Goal: Ask a question

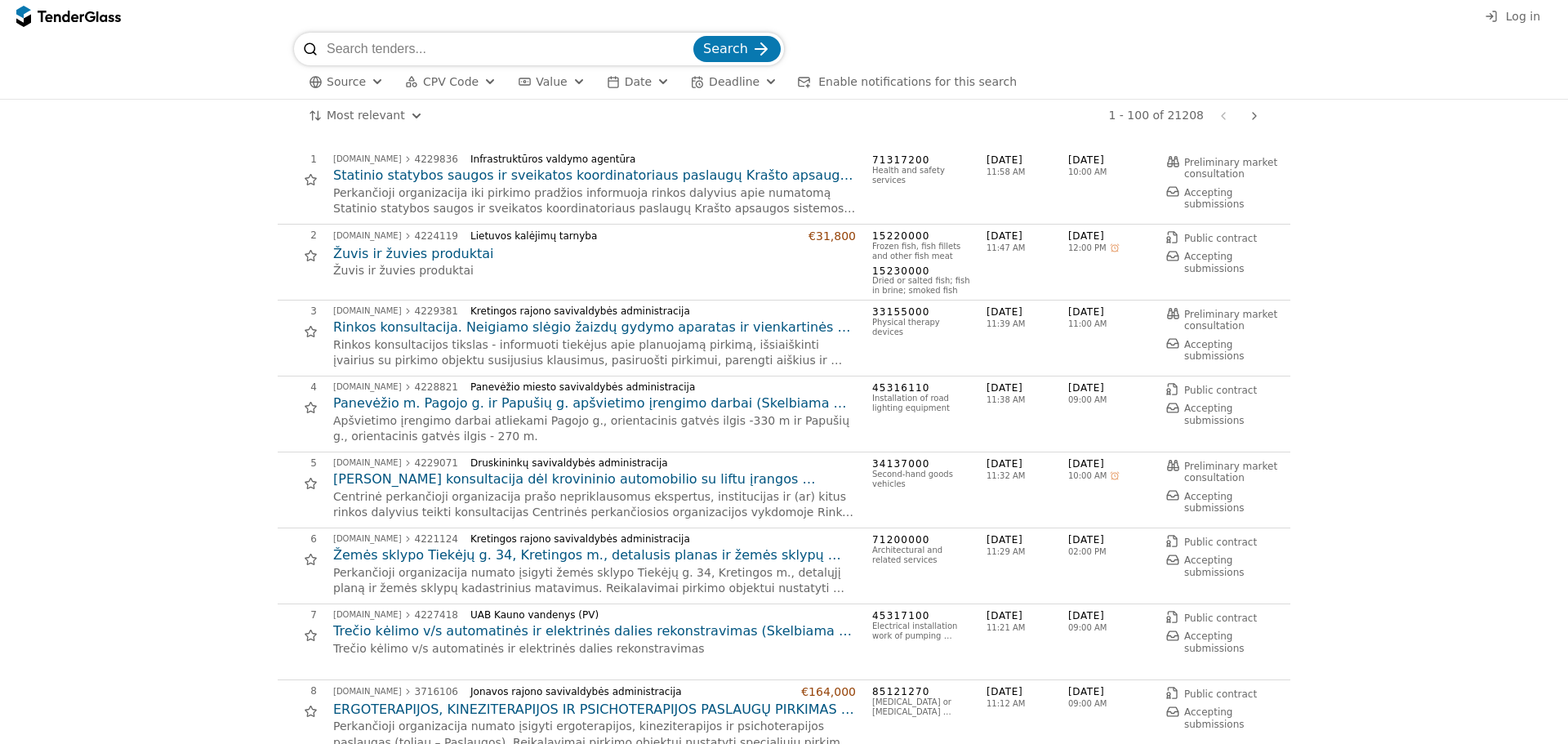
click at [578, 46] on input "search" at bounding box center [508, 49] width 364 height 33
type input "dynamics"
click at [694, 39] on button "Search" at bounding box center [737, 52] width 88 height 27
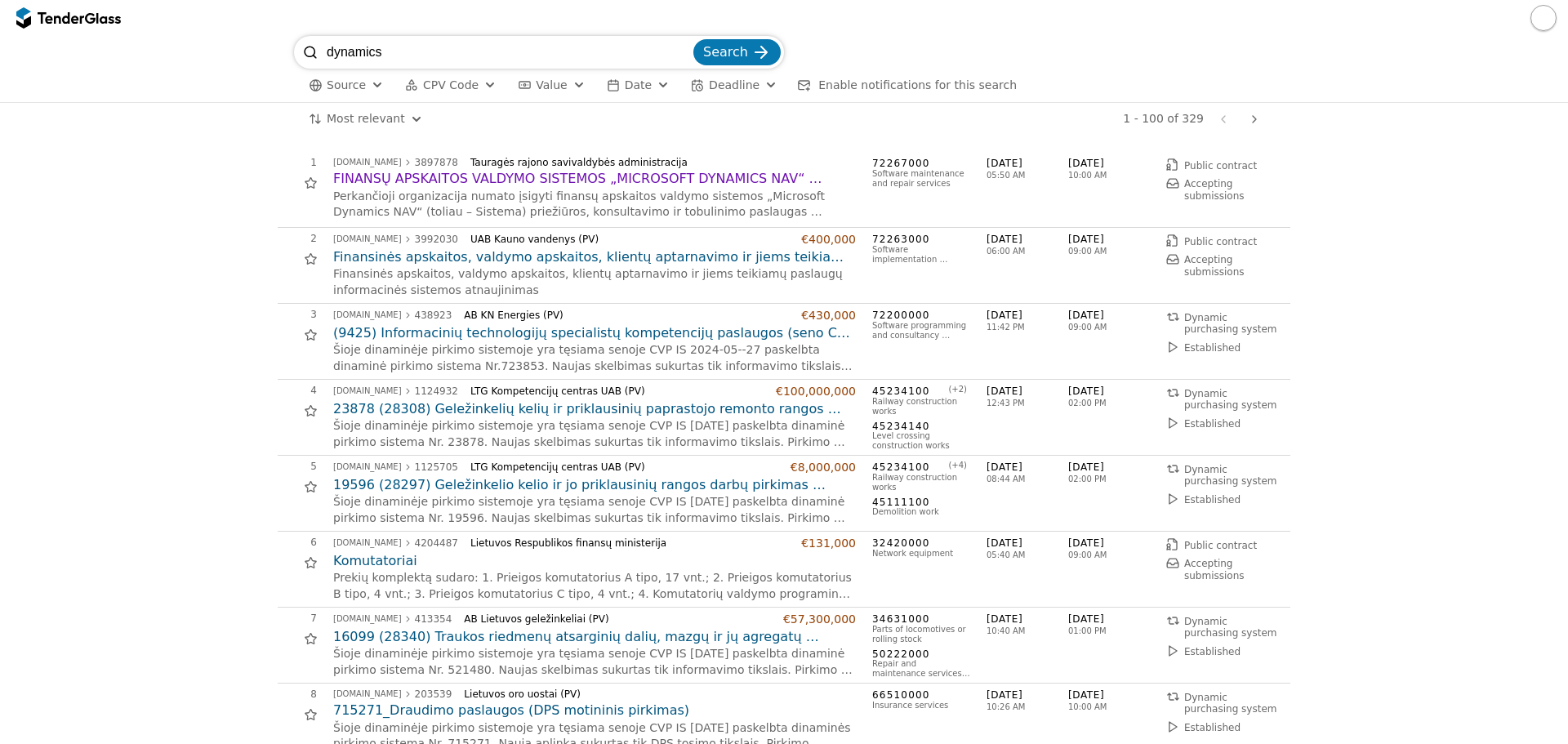
click at [539, 182] on h2 "FINANSŲ APSKAITOS VALDYMO SISTEMOS „MICROSOFT DYNAMICS NAV“ PRIEŽIŪROS, KONSULT…" at bounding box center [595, 179] width 523 height 18
click at [460, 52] on input "dynamics" at bounding box center [508, 52] width 364 height 33
click at [484, 269] on p "Finansinės apskaitos, valdymo apskaitos, klientų aptarnavimo ir jiems teikiamų …" at bounding box center [595, 282] width 523 height 32
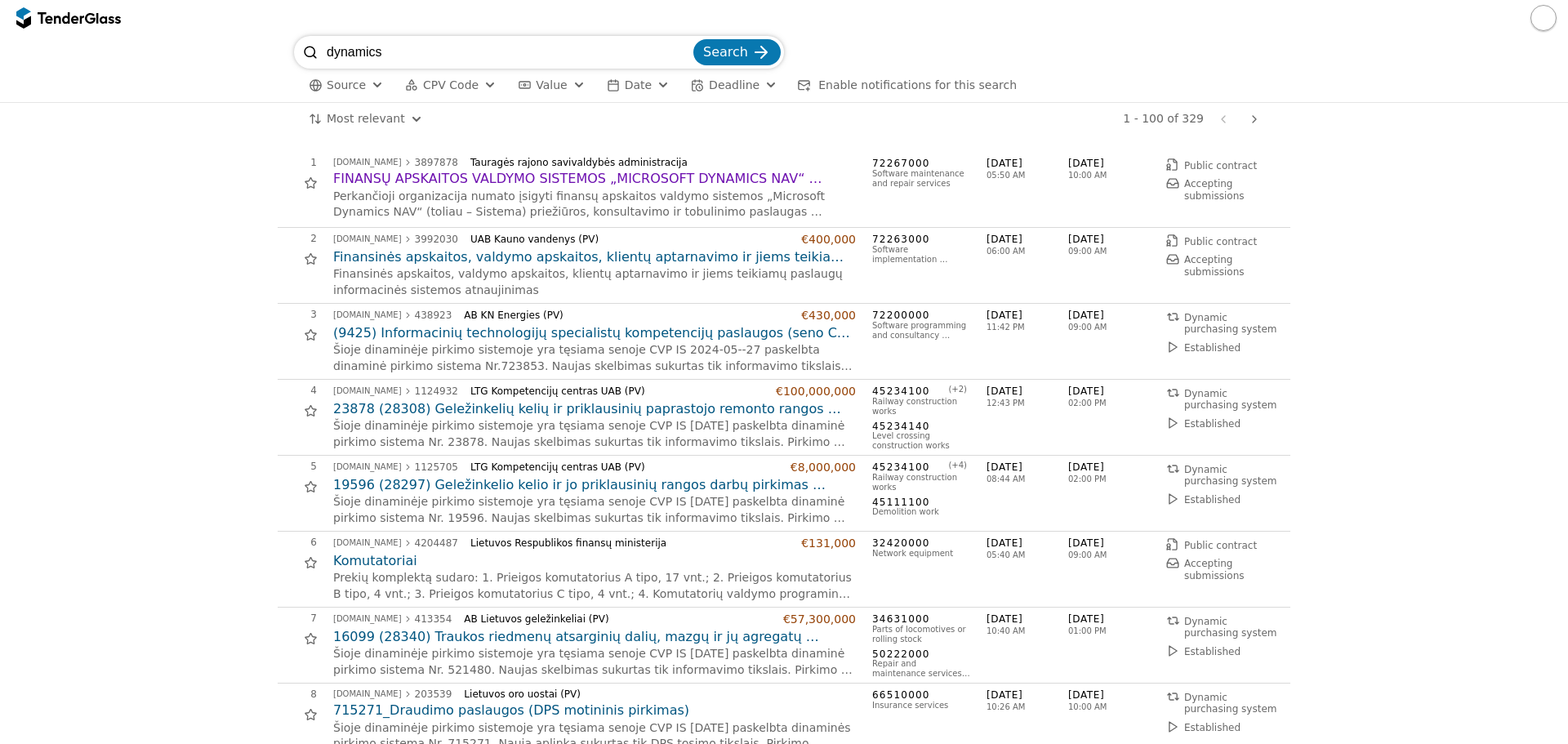
click at [484, 255] on h2 "Finansinės apskaitos, valdymo apskaitos, klientų aptarnavimo ir jiems teikiamų …" at bounding box center [595, 258] width 523 height 18
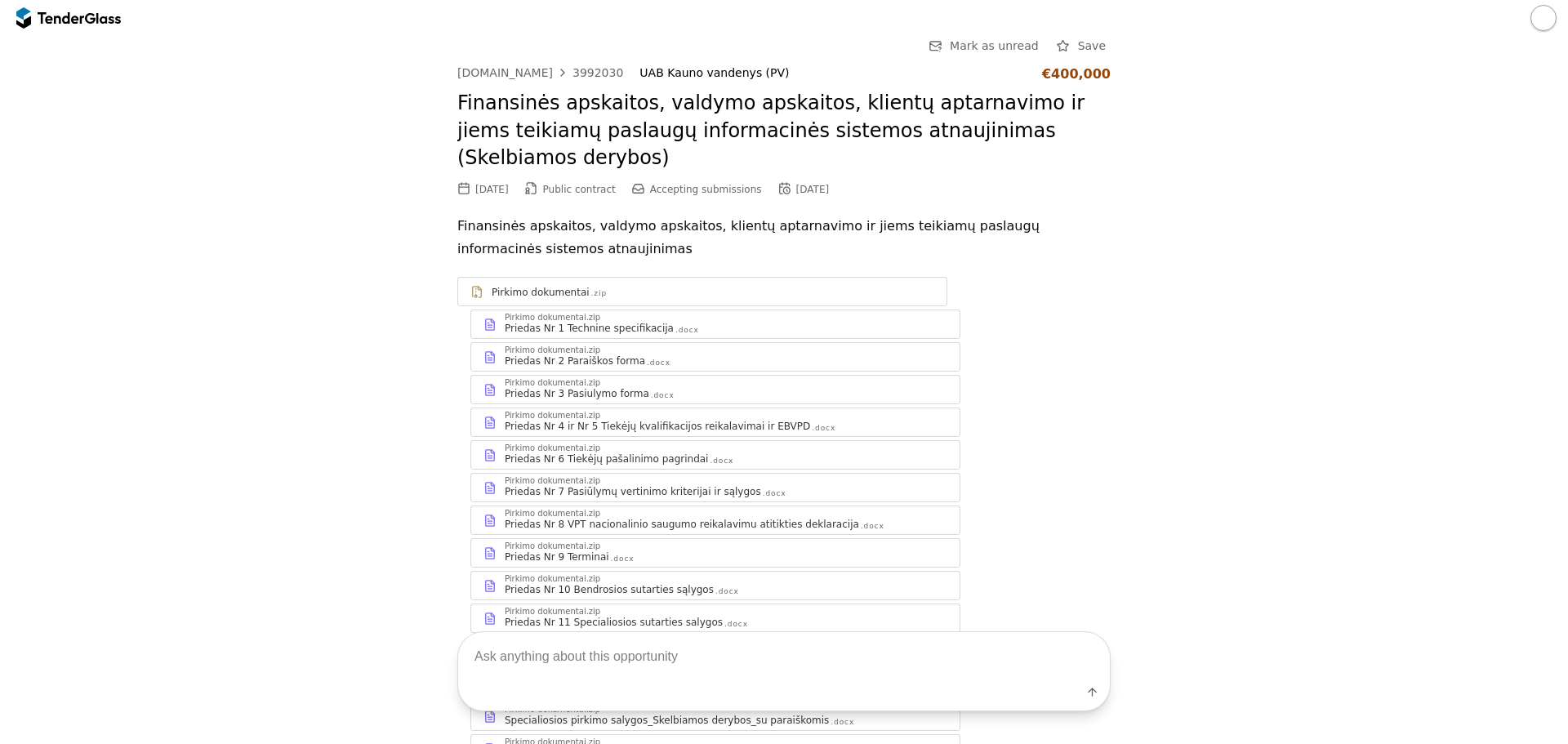
click at [656, 658] on textarea at bounding box center [783, 657] width 652 height 48
type textarea "koks šio pirkimo objektas, tikslas?"
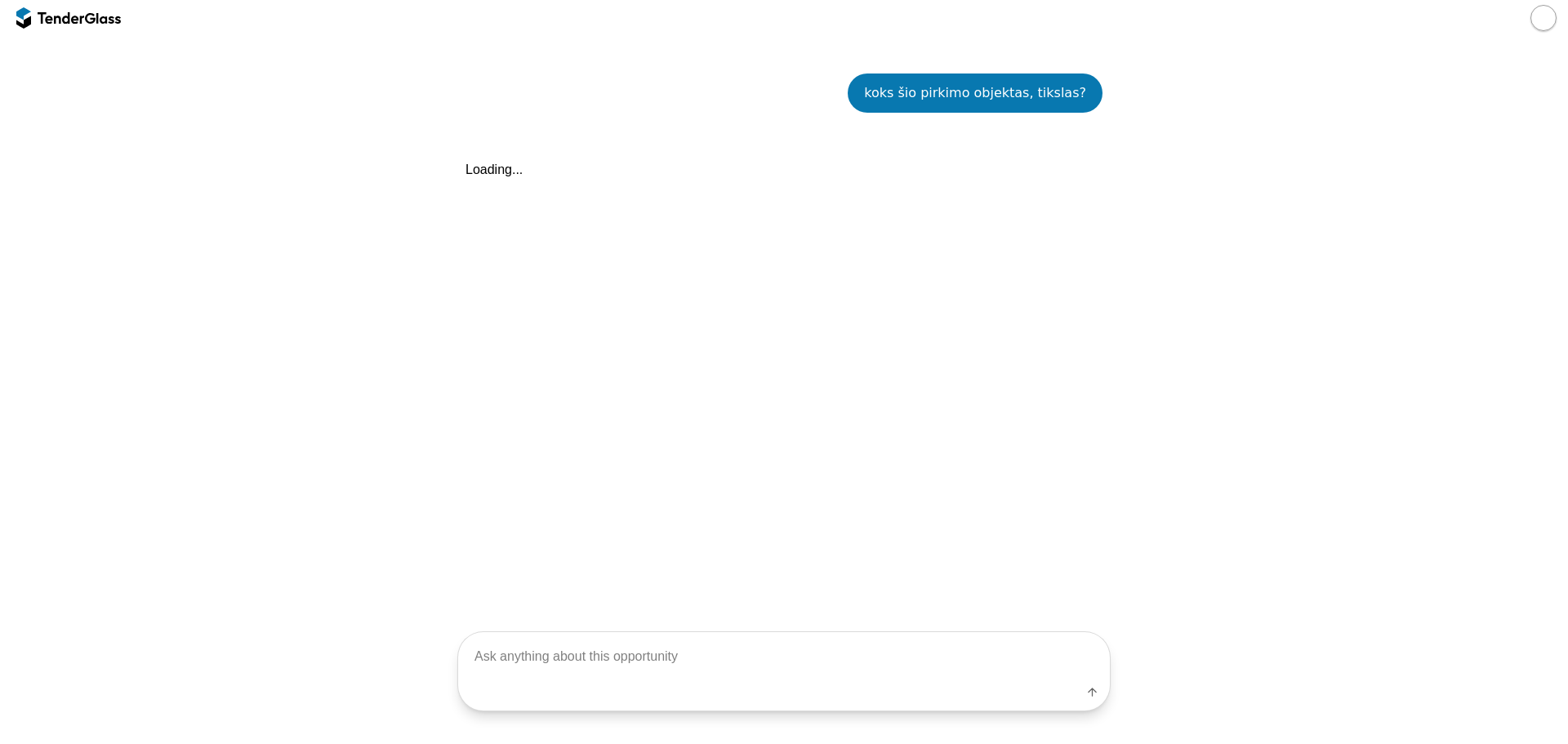
scroll to position [887, 0]
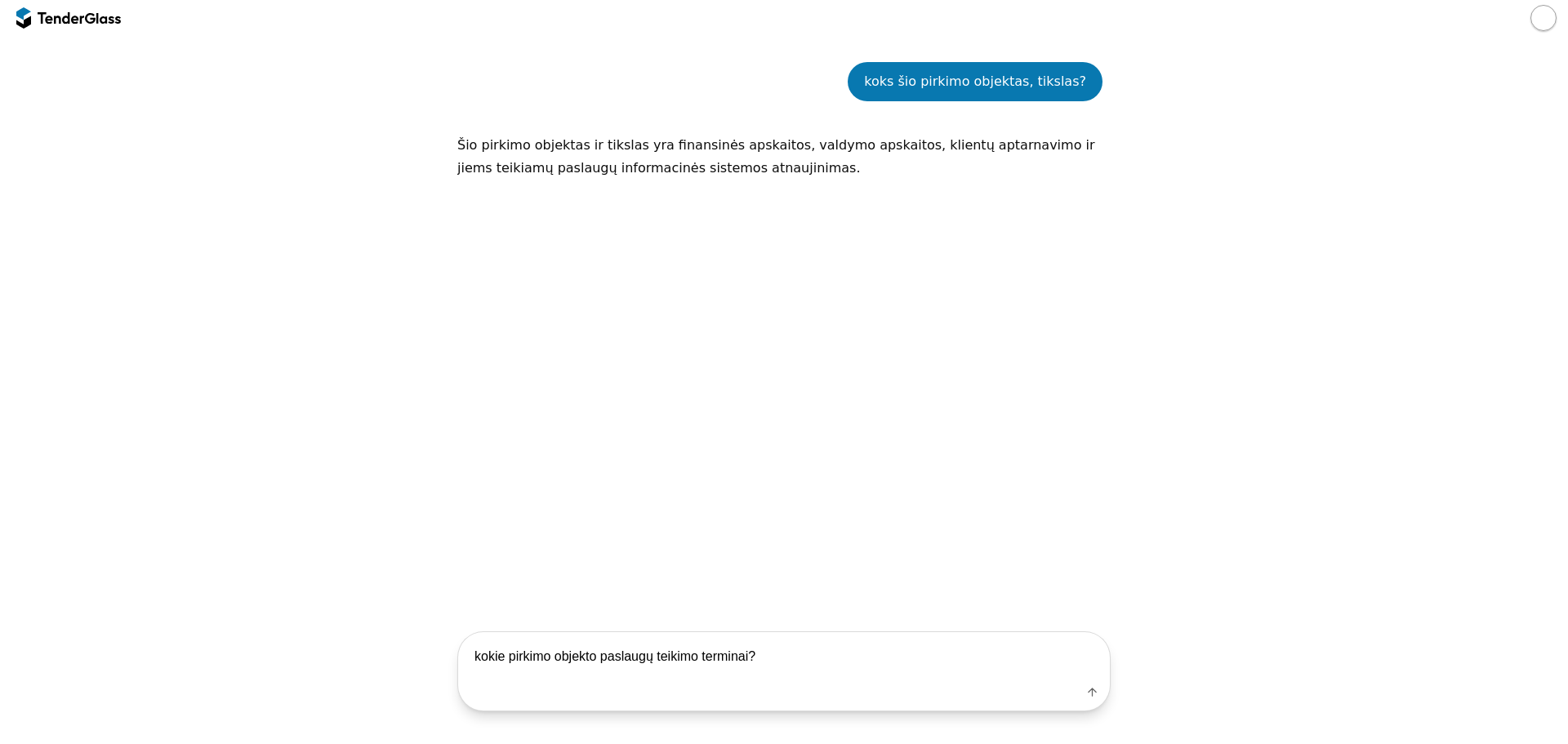
type textarea "kokie pirkimo objekto paslaugų teikimo terminai?"
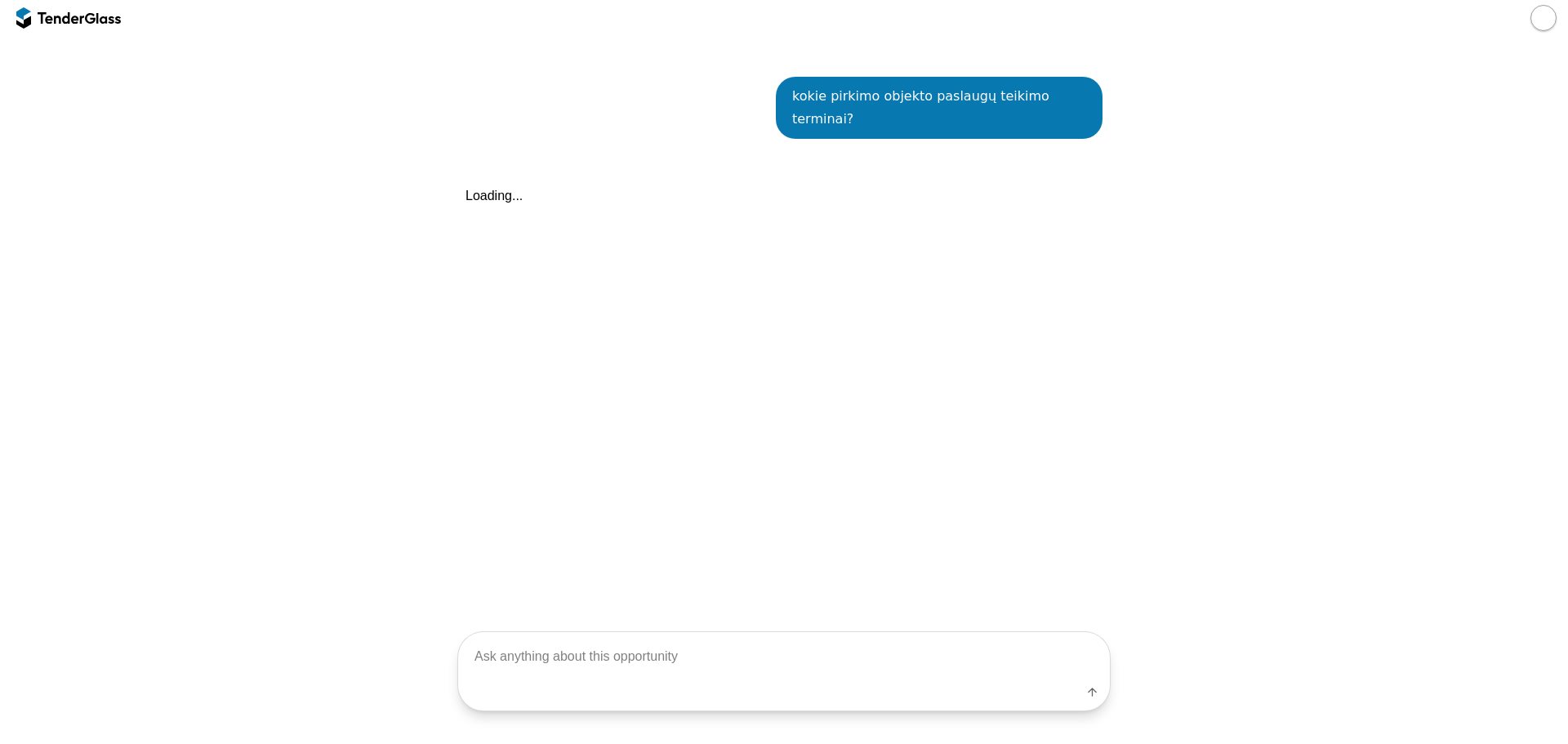
scroll to position [1045, 0]
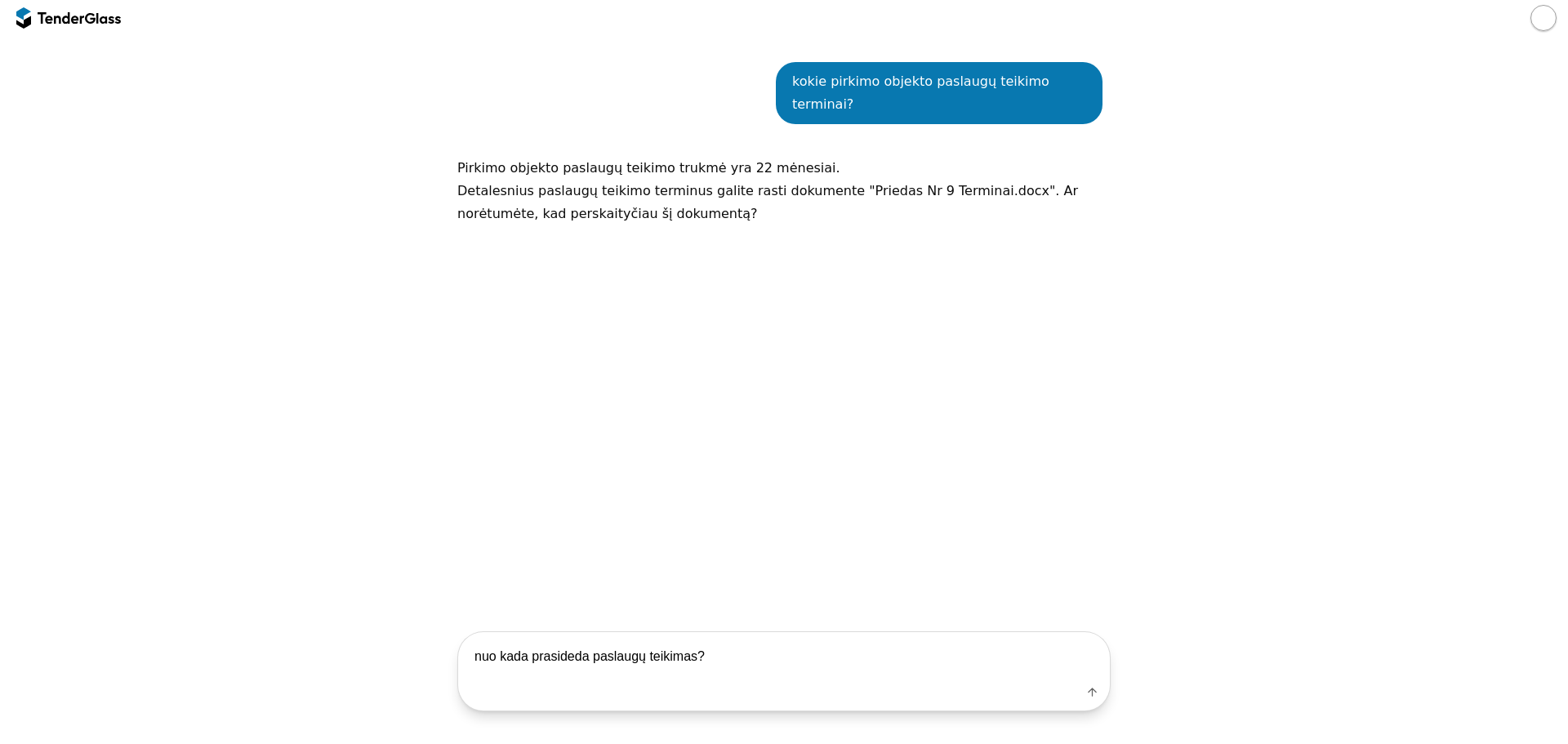
type textarea "nuo kada prasideda paslaugų teikimas?"
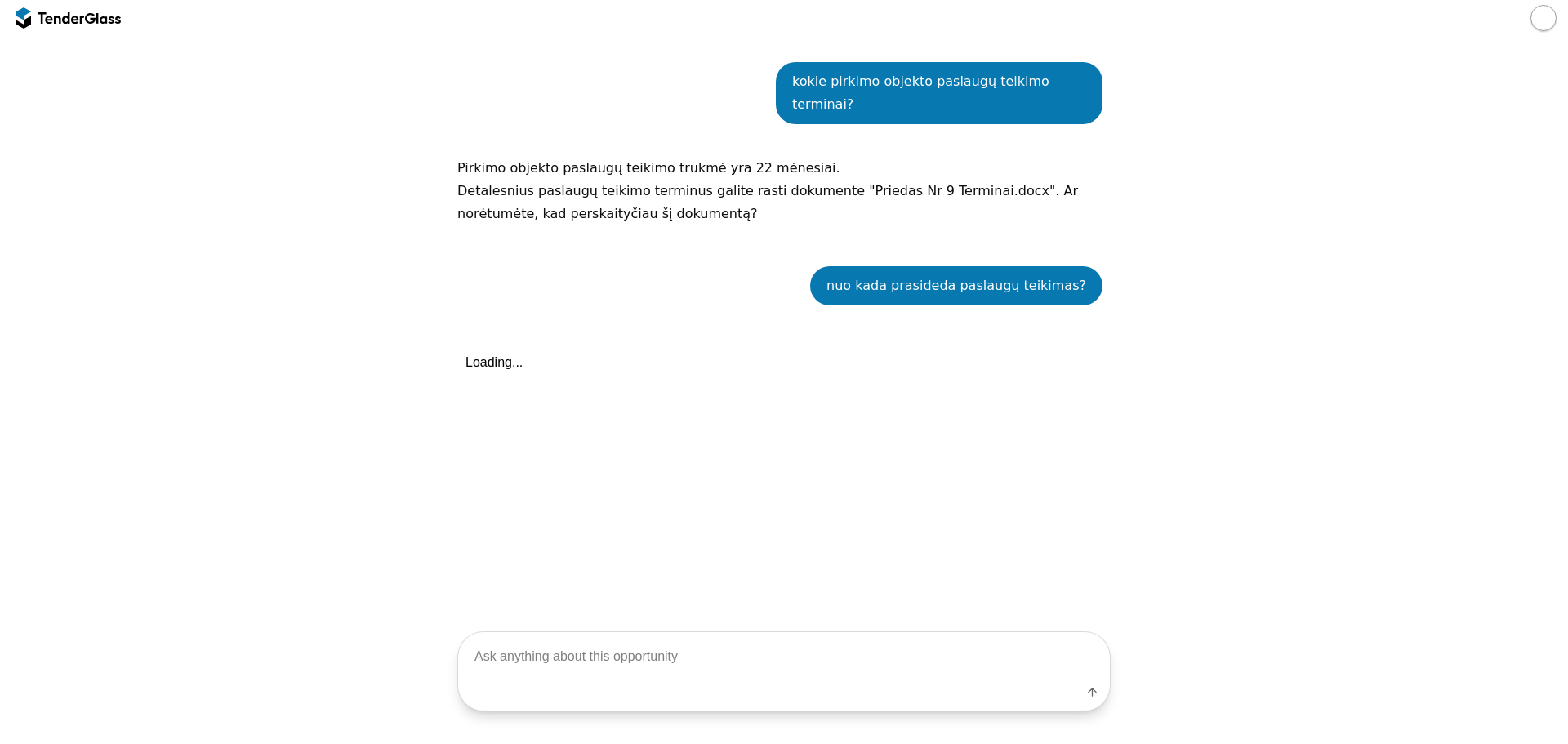
scroll to position [1226, 0]
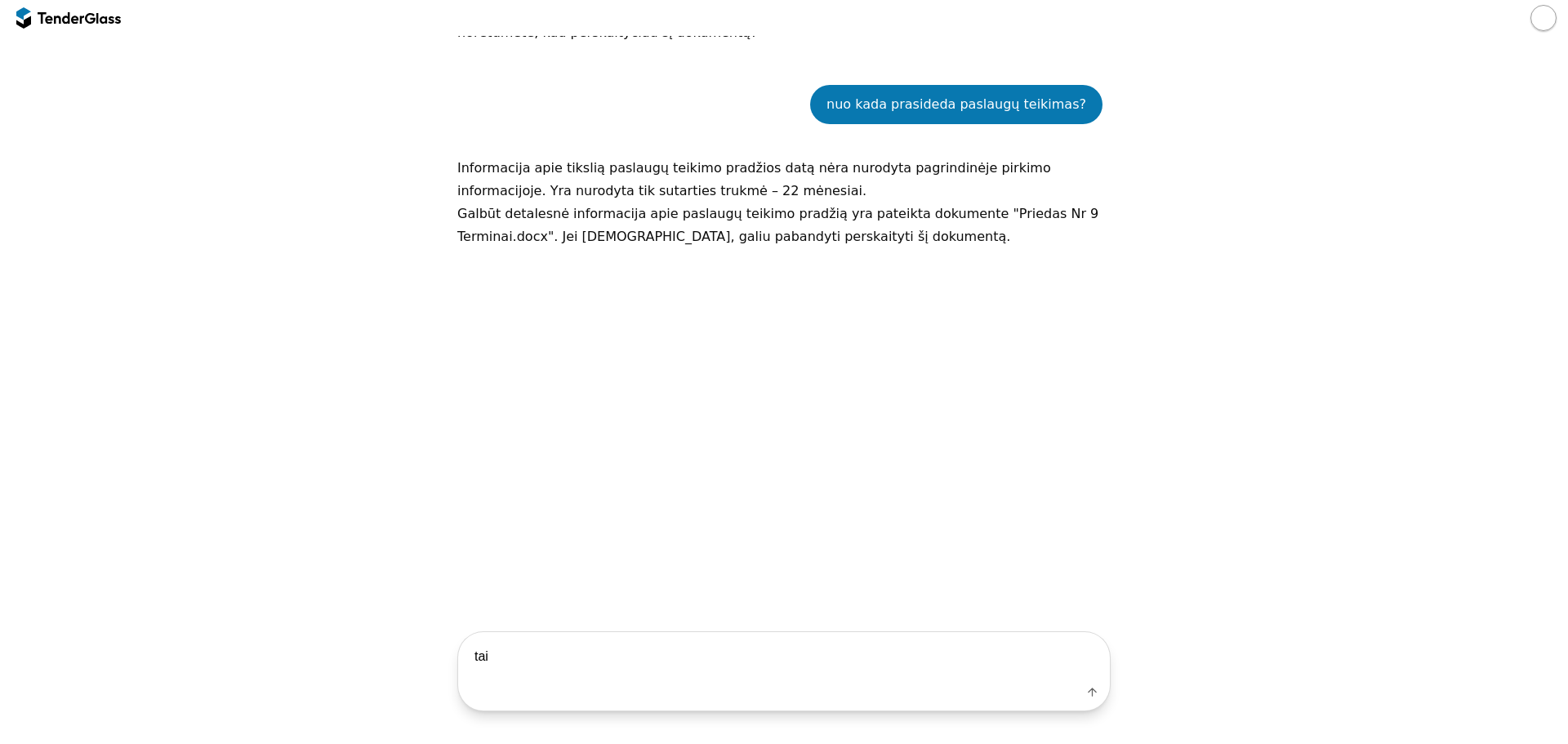
type textarea "taip"
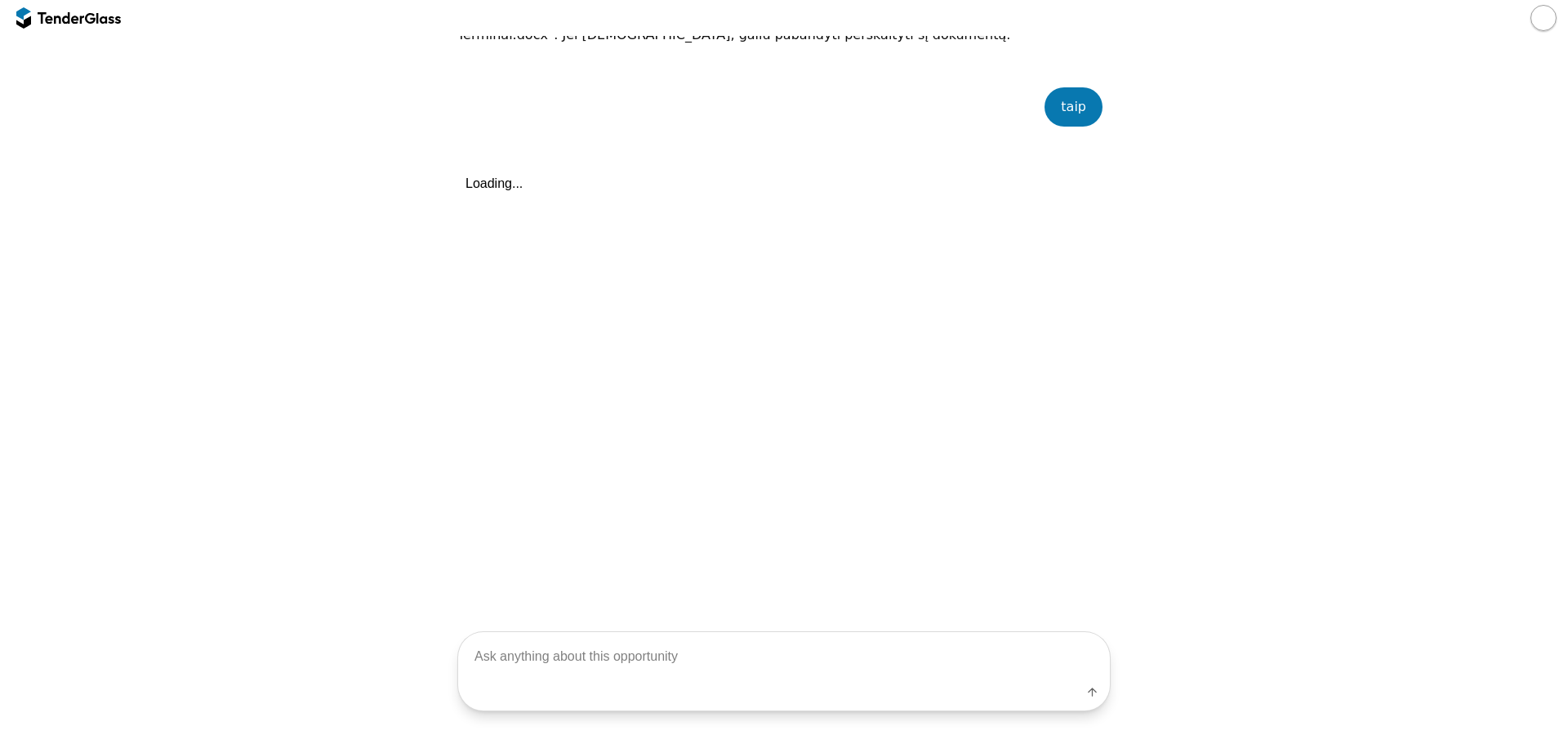
scroll to position [1430, 0]
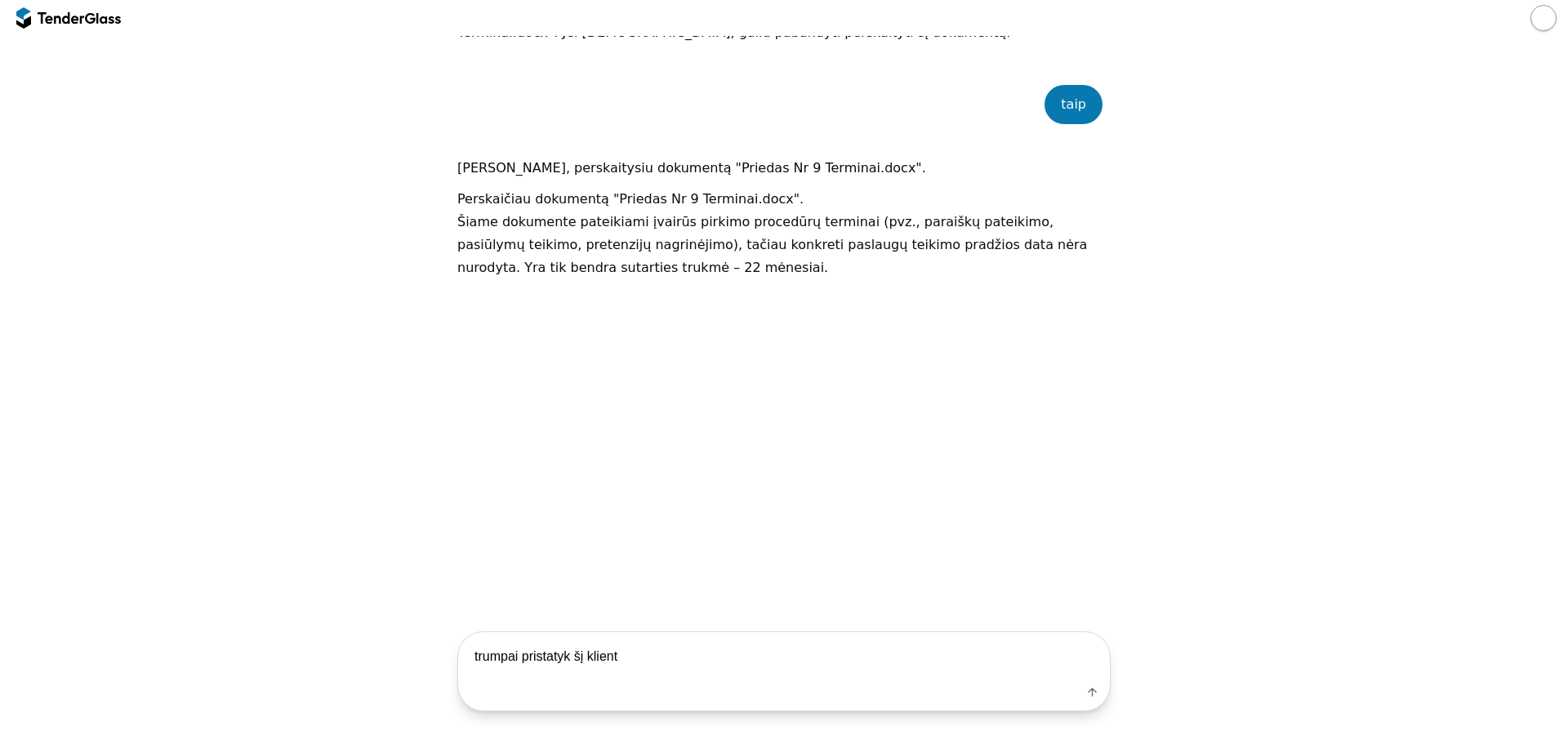
type textarea "trumpai pristatyk šį klientą"
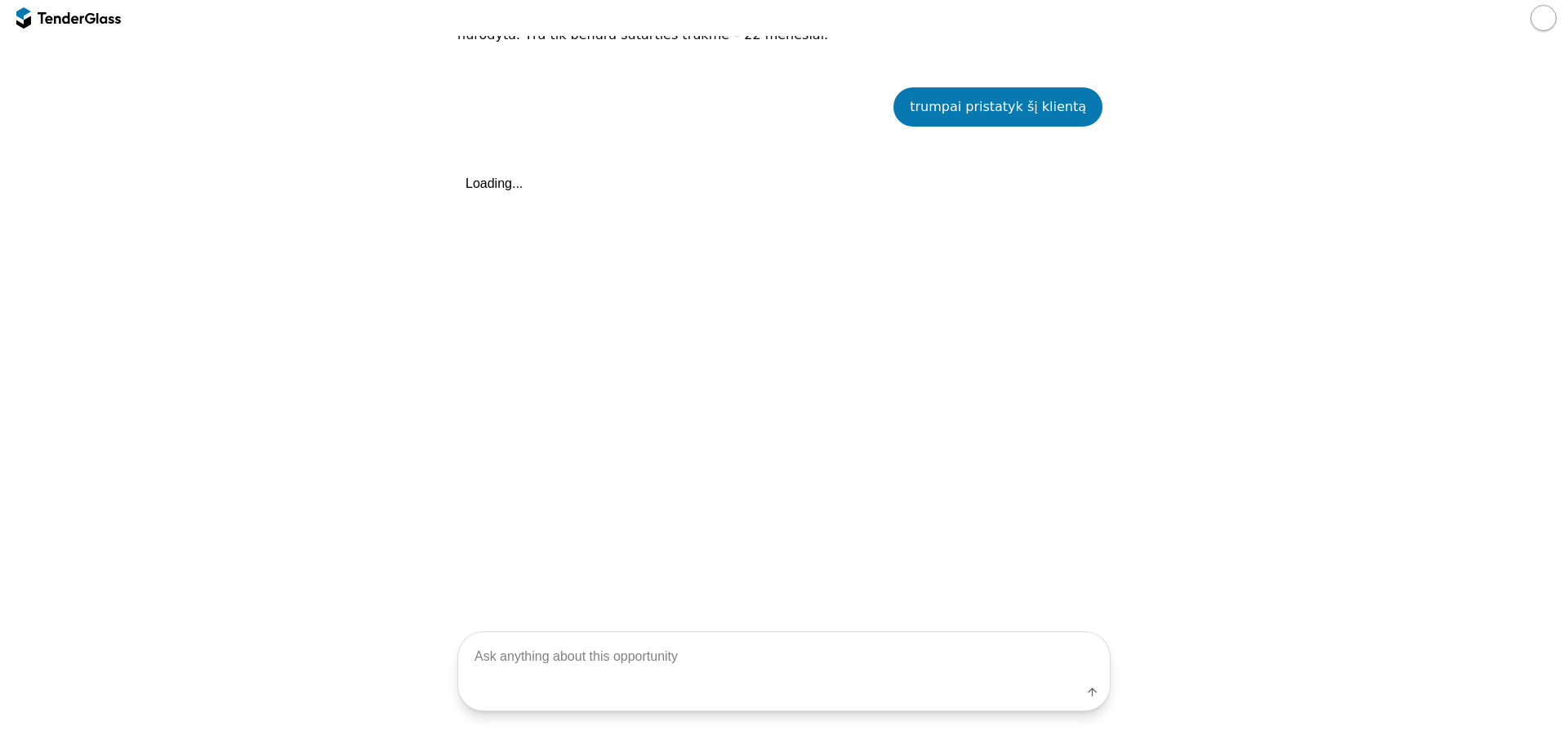
scroll to position [1665, 0]
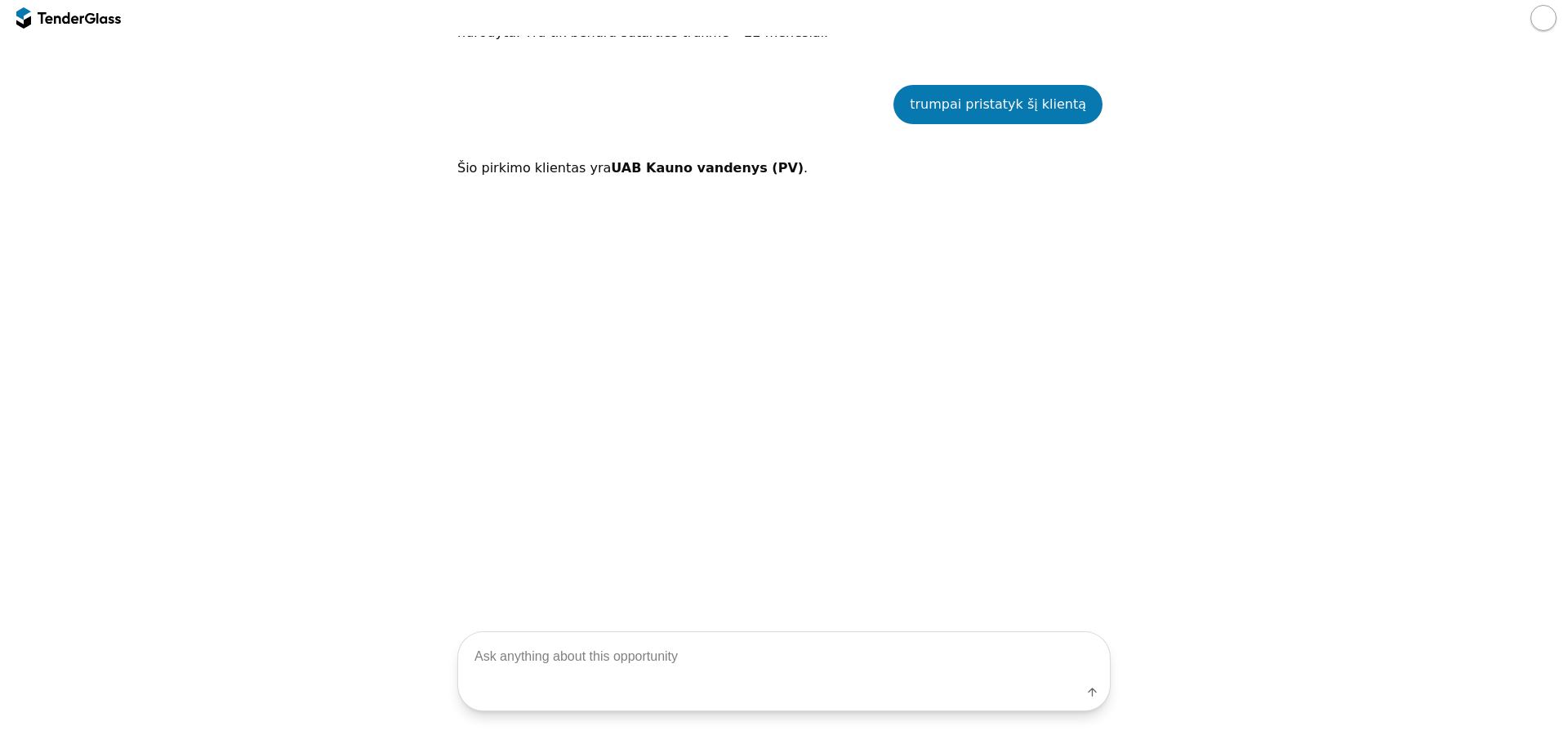
click at [612, 660] on textarea at bounding box center [783, 657] width 652 height 48
type textarea "kokius dokumentuos reikia perziureti?"
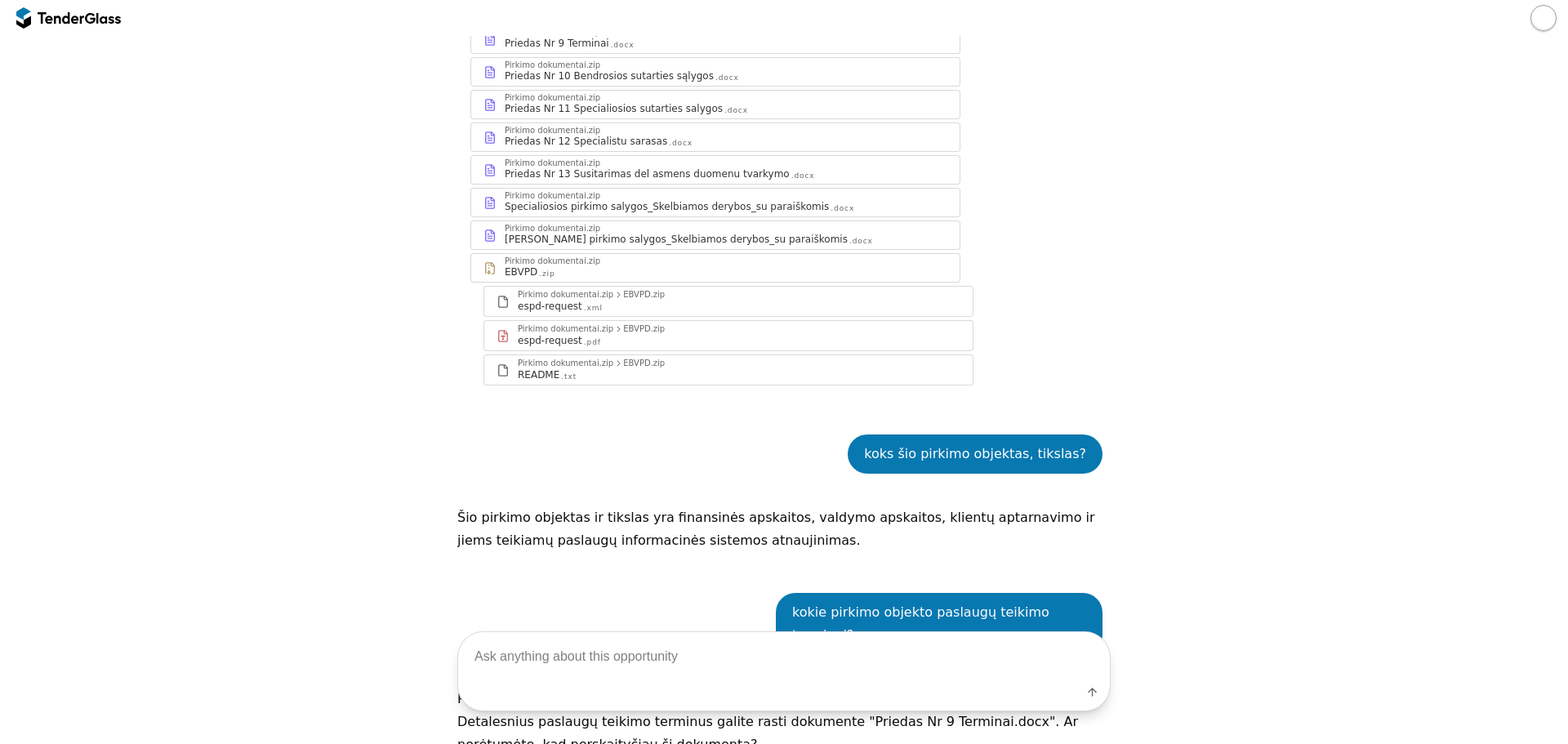
scroll to position [98, 0]
